Goal: Task Accomplishment & Management: Use online tool/utility

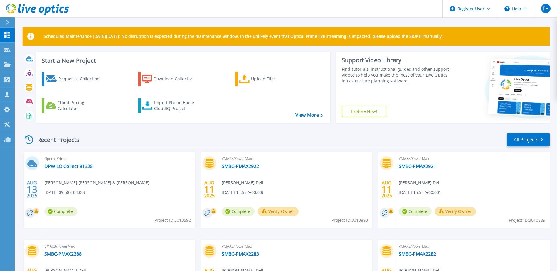
click at [199, 147] on div "Recent Projects All Projects" at bounding box center [286, 140] width 527 height 15
click at [204, 142] on div "Recent Projects All Projects" at bounding box center [286, 140] width 527 height 15
click at [11, 96] on link "Customers Customers" at bounding box center [7, 95] width 15 height 15
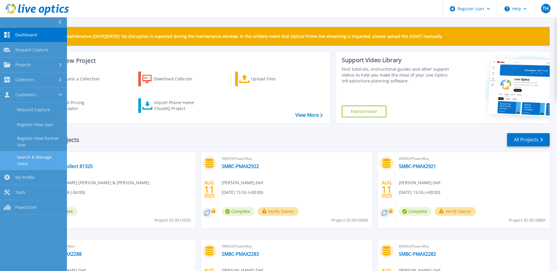
click at [47, 158] on link "Search & Manage Users" at bounding box center [33, 160] width 67 height 19
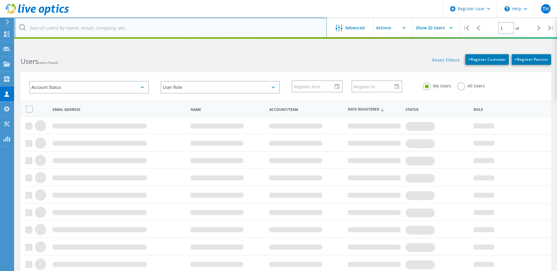
click at [131, 28] on input "text" at bounding box center [171, 28] width 312 height 21
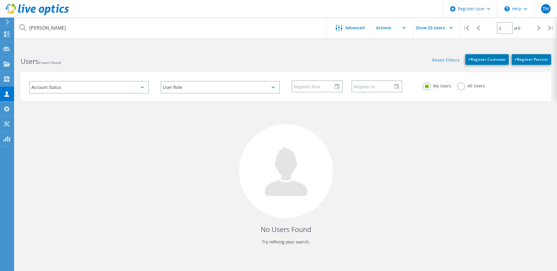
click at [457, 88] on label "All Users" at bounding box center [471, 86] width 28 height 6
click at [0, 0] on input "All Users" at bounding box center [0, 0] width 0 height 0
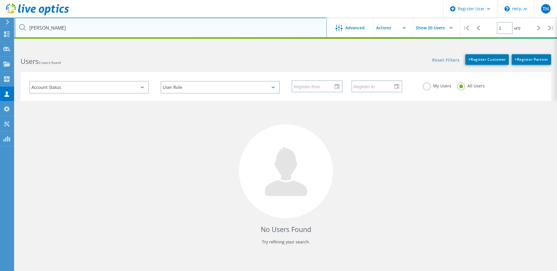
click at [168, 24] on input "hernan alban" at bounding box center [171, 28] width 312 height 21
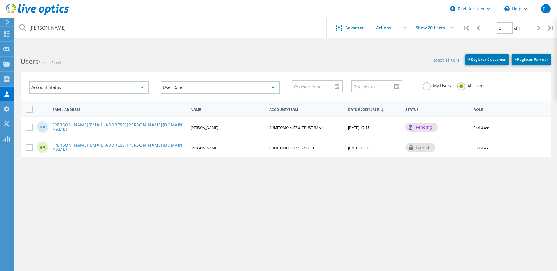
click at [214, 222] on div "hernan alban Advanced Show 20 Users | 1 of 1 | Email Address First Name Last Na…" at bounding box center [286, 161] width 543 height 227
click at [222, 54] on div "Users 2 users found" at bounding box center [150, 56] width 271 height 16
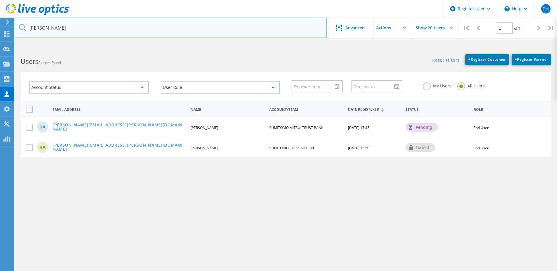
drag, startPoint x: 88, startPoint y: 34, endPoint x: 17, endPoint y: 35, distance: 70.8
click at [17, 35] on input "hernan alban" at bounding box center [171, 28] width 312 height 21
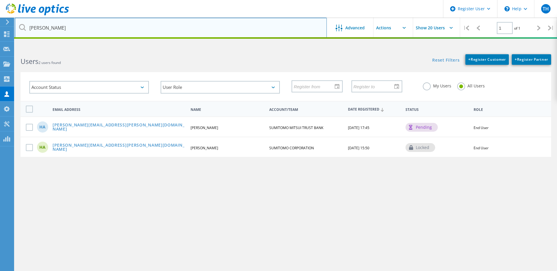
type input "andrew"
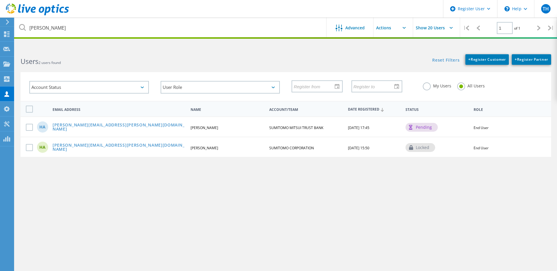
click at [264, 63] on h2 "Users 2 users found" at bounding box center [150, 62] width 259 height 10
